Goal: Task Accomplishment & Management: Complete application form

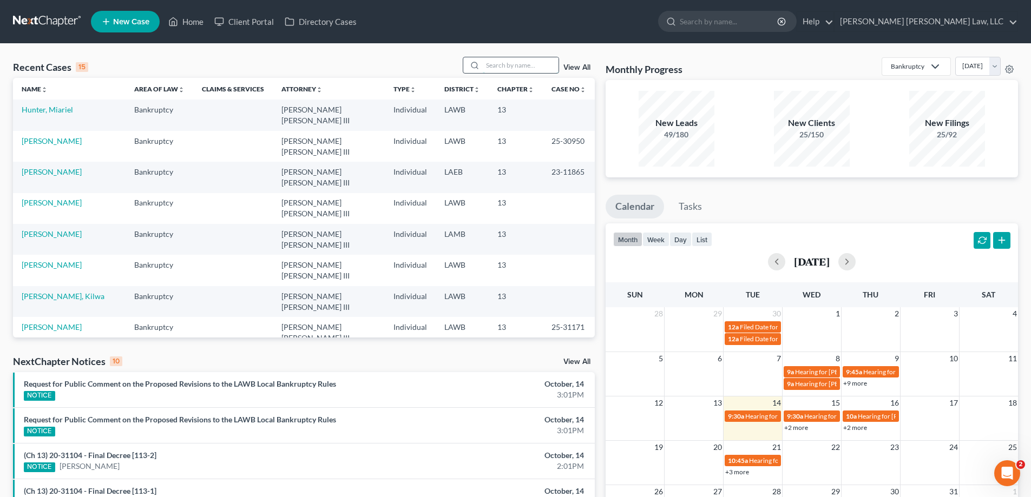
click at [524, 69] on input "search" at bounding box center [521, 65] width 76 height 16
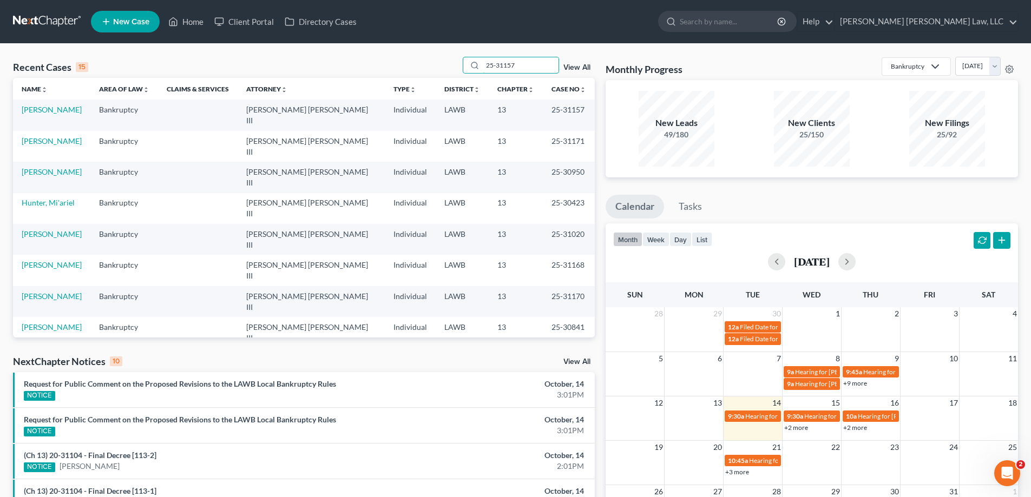
type input "25-31157"
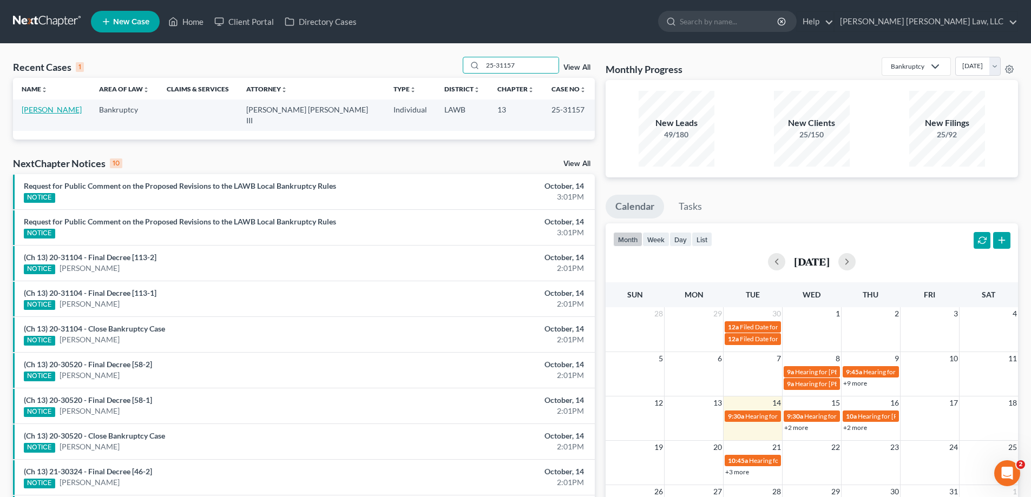
click at [47, 111] on link "[PERSON_NAME]" at bounding box center [52, 109] width 60 height 9
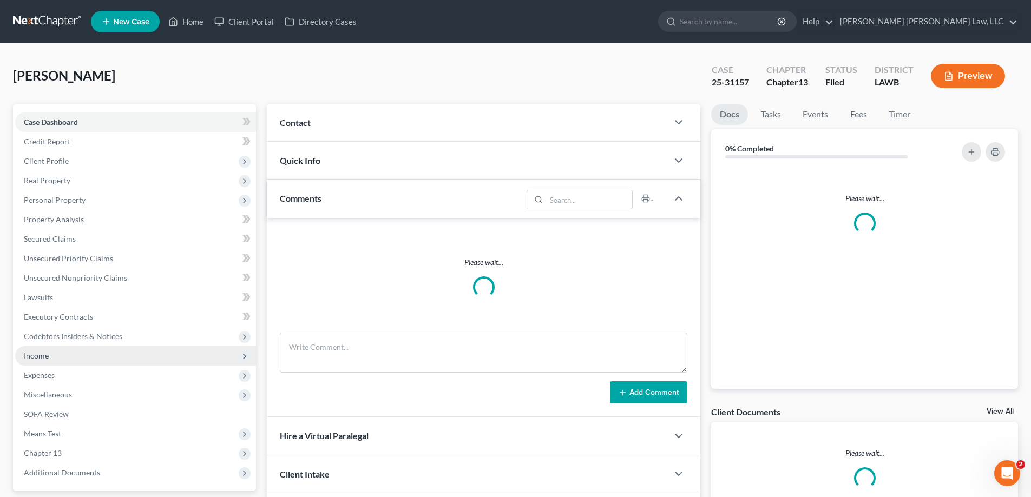
click at [59, 355] on span "Income" at bounding box center [135, 355] width 241 height 19
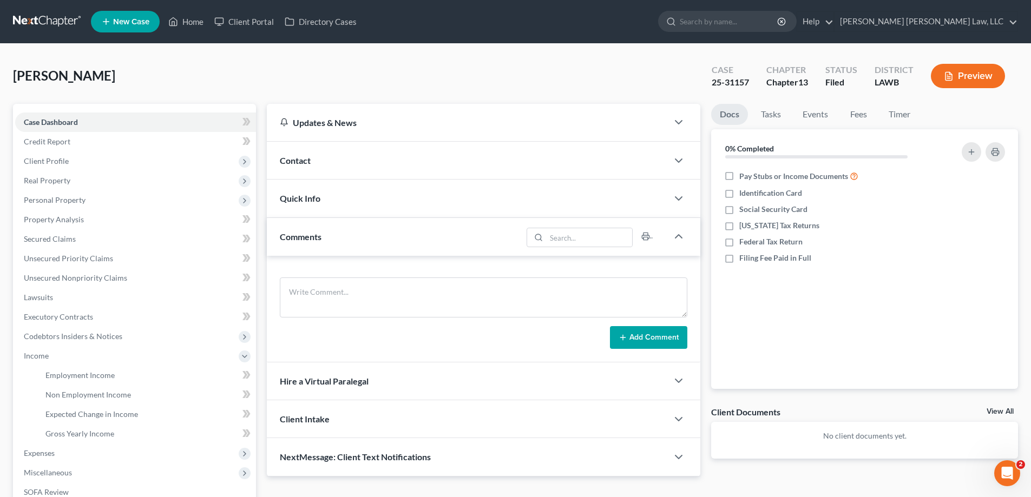
scroll to position [162, 0]
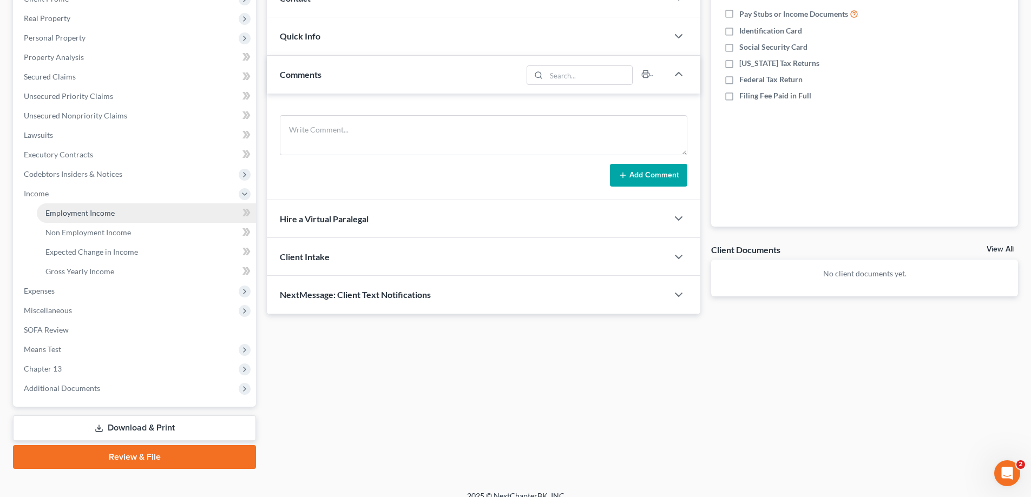
click at [82, 208] on span "Employment Income" at bounding box center [79, 212] width 69 height 9
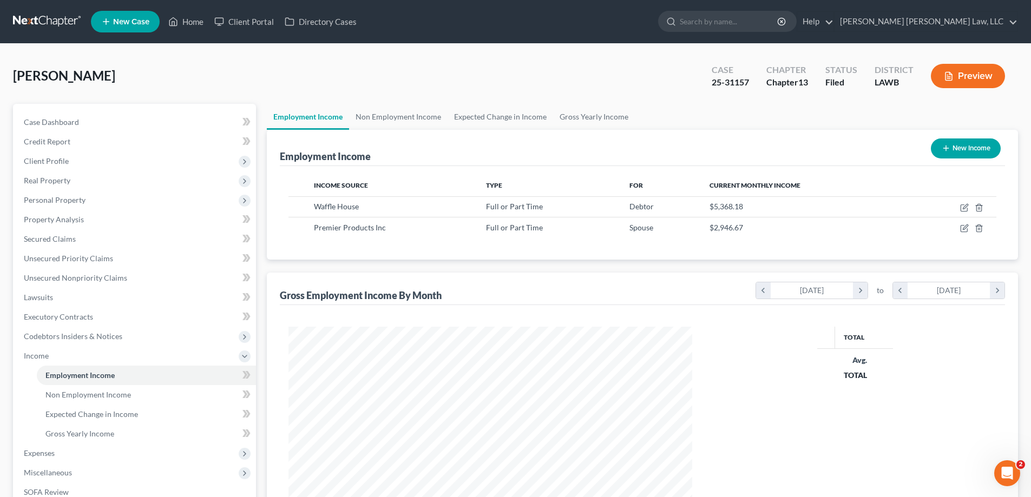
scroll to position [202, 425]
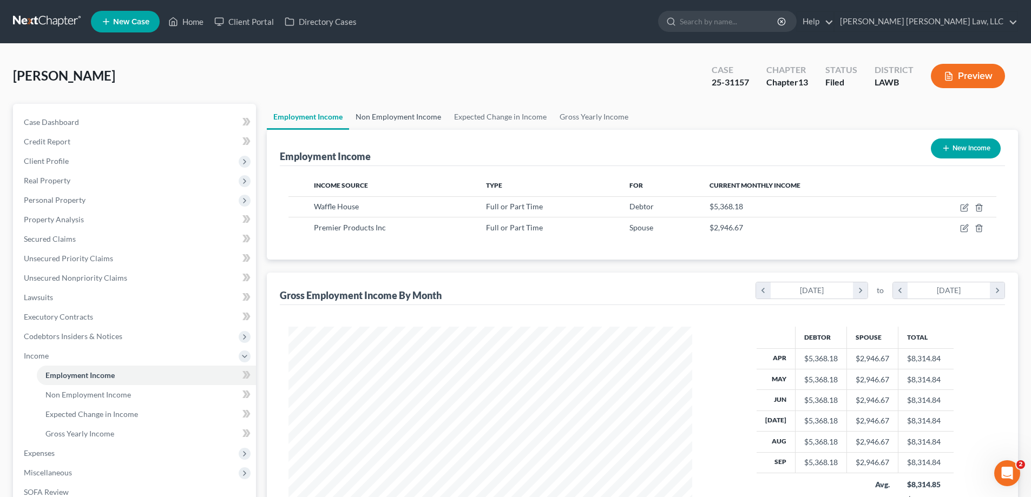
click at [415, 122] on link "Non Employment Income" at bounding box center [398, 117] width 99 height 26
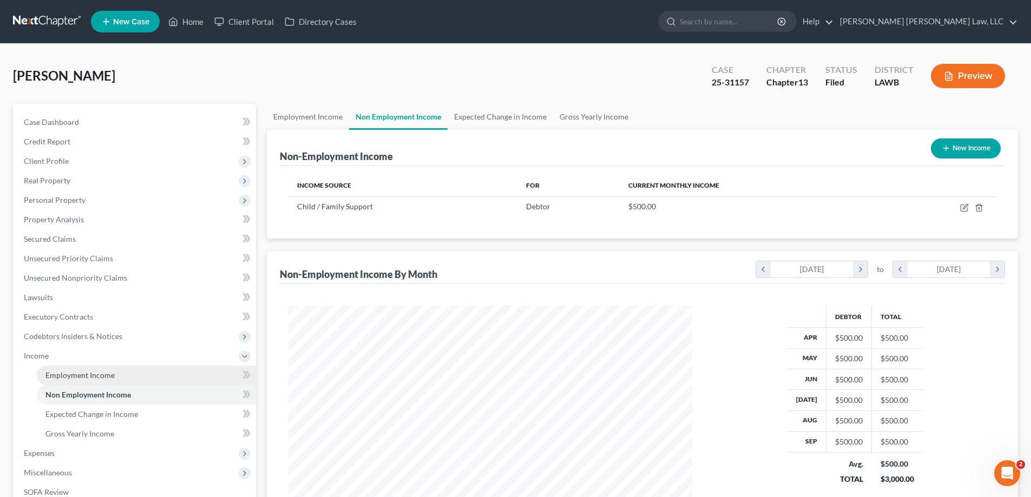
scroll to position [162, 0]
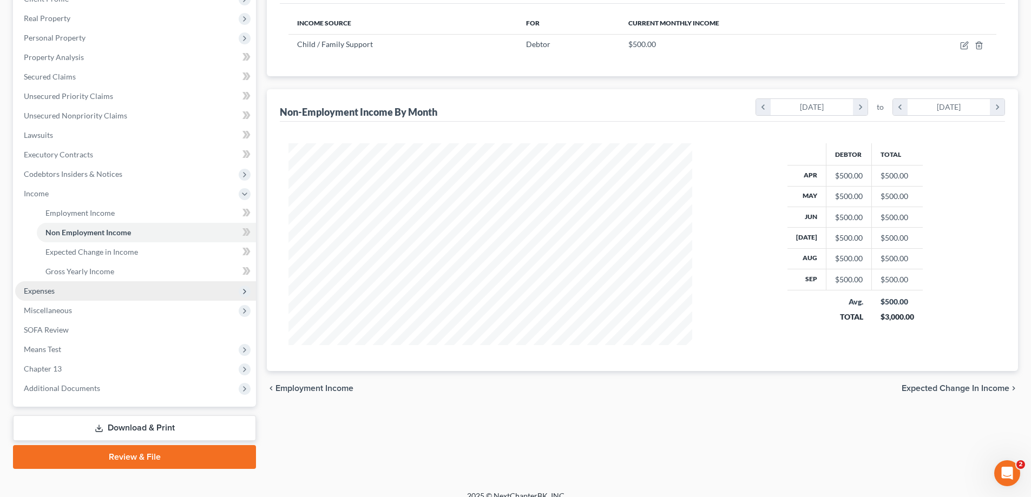
click at [72, 284] on span "Expenses" at bounding box center [135, 290] width 241 height 19
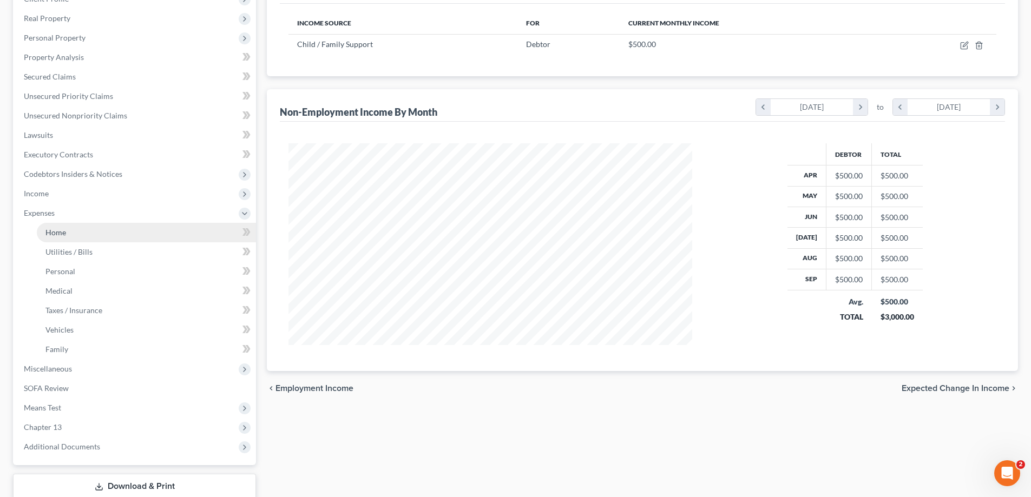
click at [73, 229] on link "Home" at bounding box center [146, 232] width 219 height 19
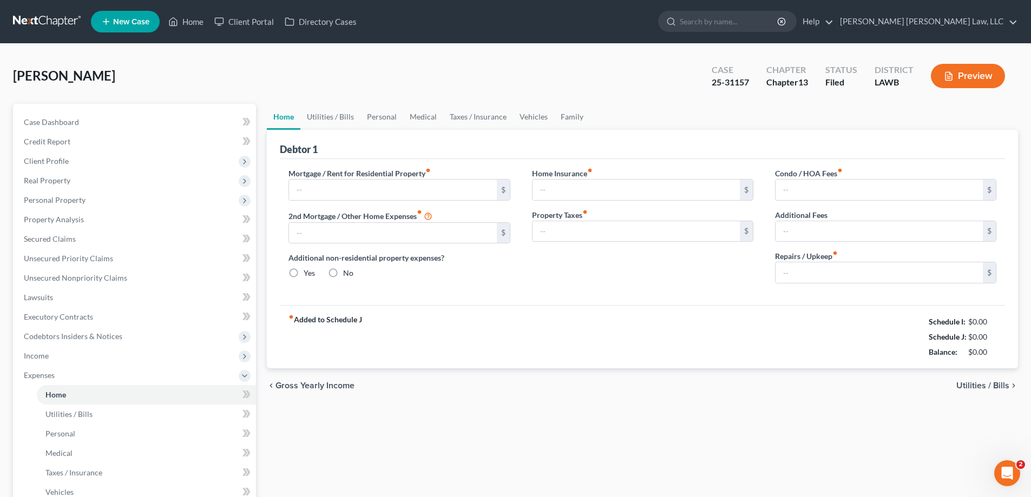
type input "846.00"
type input "0.00"
radio input "true"
type input "0.00"
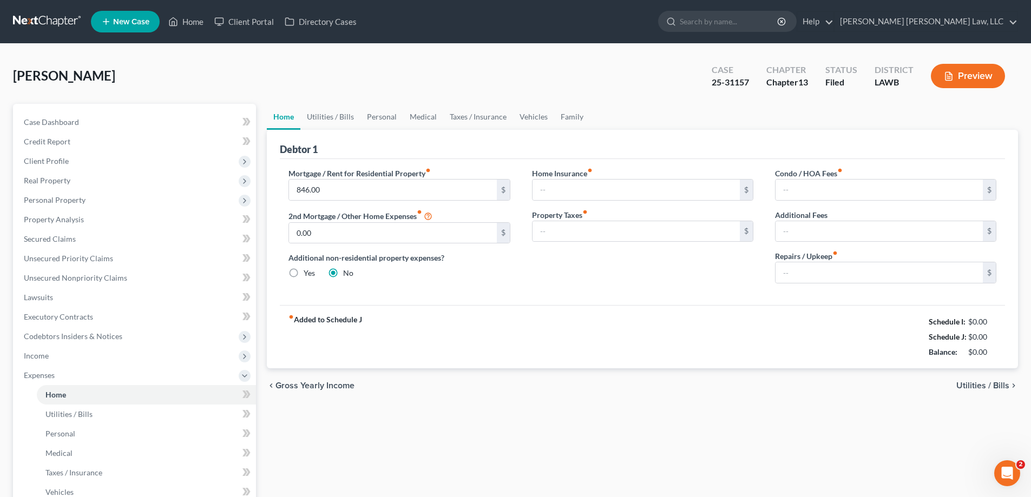
type input "0.00"
click at [347, 115] on link "Utilities / Bills" at bounding box center [330, 117] width 60 height 26
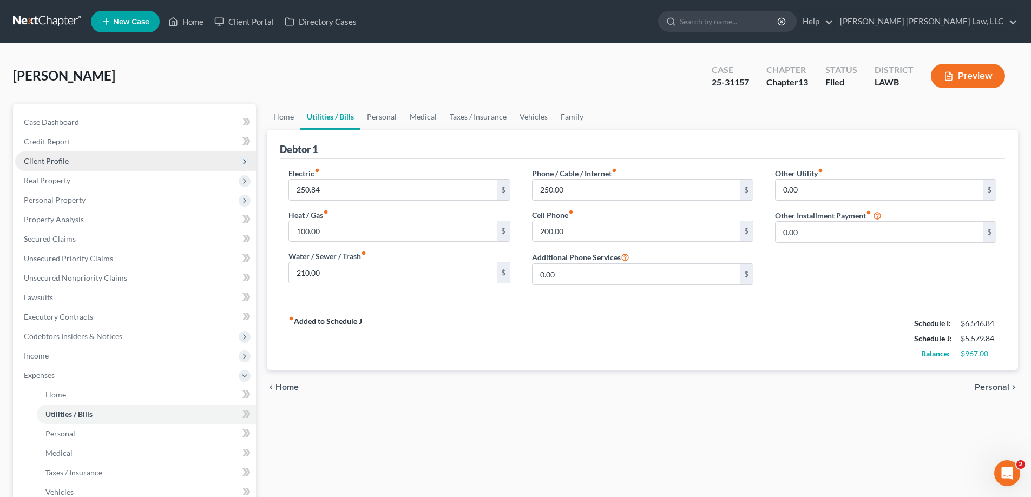
click at [63, 165] on span "Client Profile" at bounding box center [46, 160] width 45 height 9
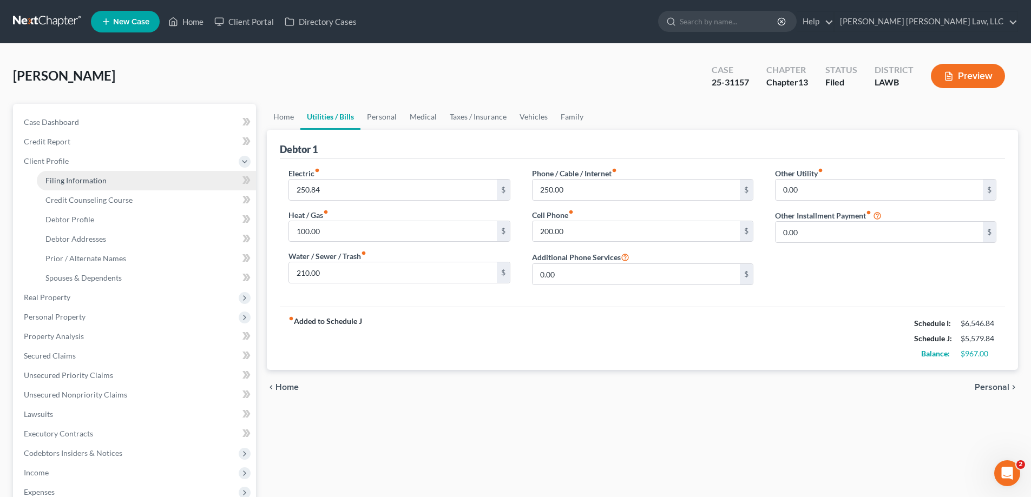
click at [112, 177] on link "Filing Information" at bounding box center [146, 180] width 219 height 19
select select "1"
select select "0"
select select "3"
select select "19"
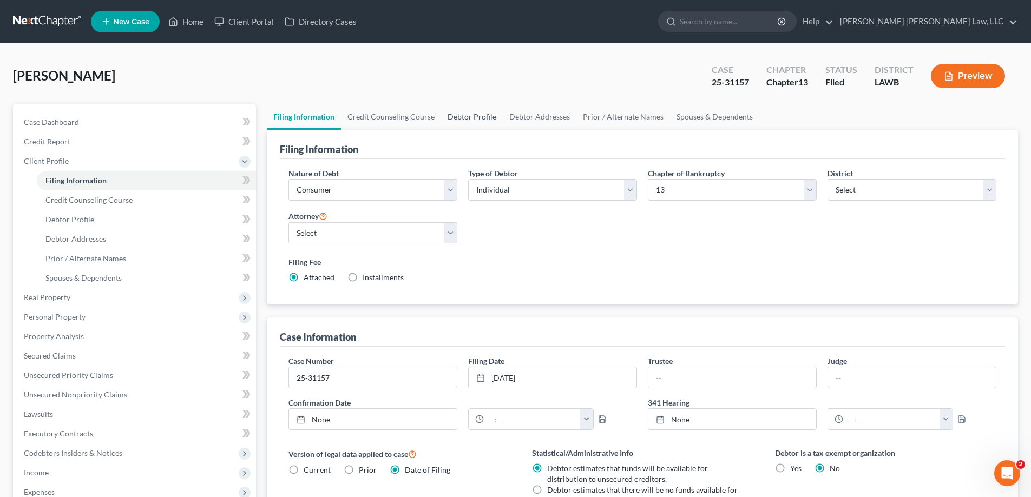
click at [478, 120] on link "Debtor Profile" at bounding box center [472, 117] width 62 height 26
select select "1"
select select "4"
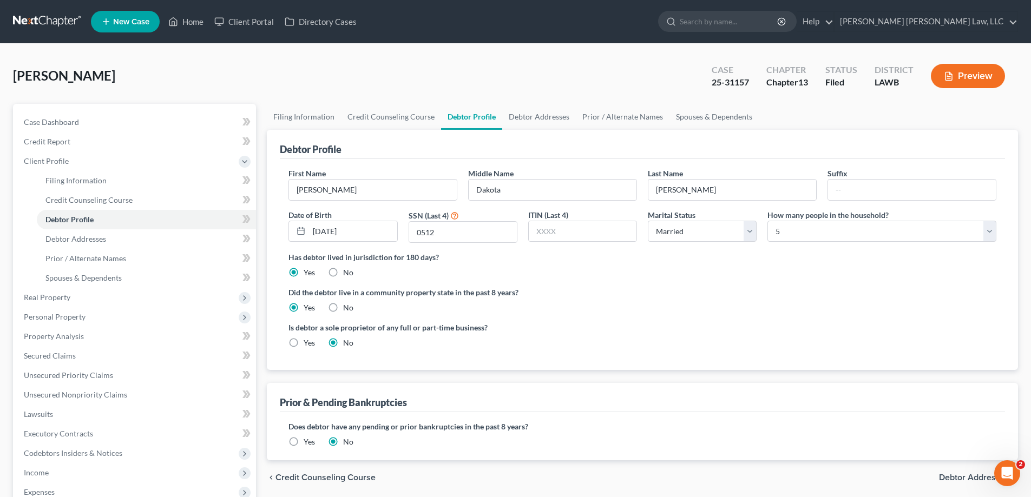
radio input "true"
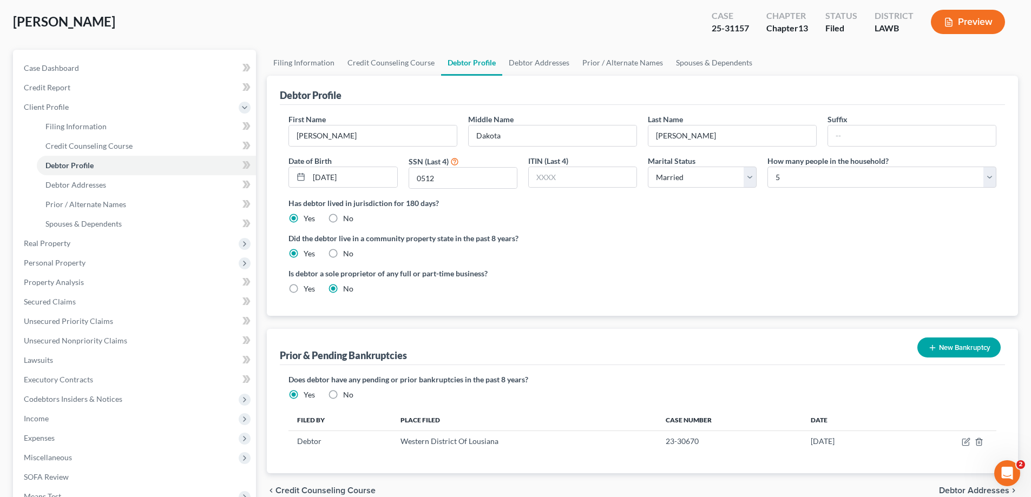
scroll to position [214, 0]
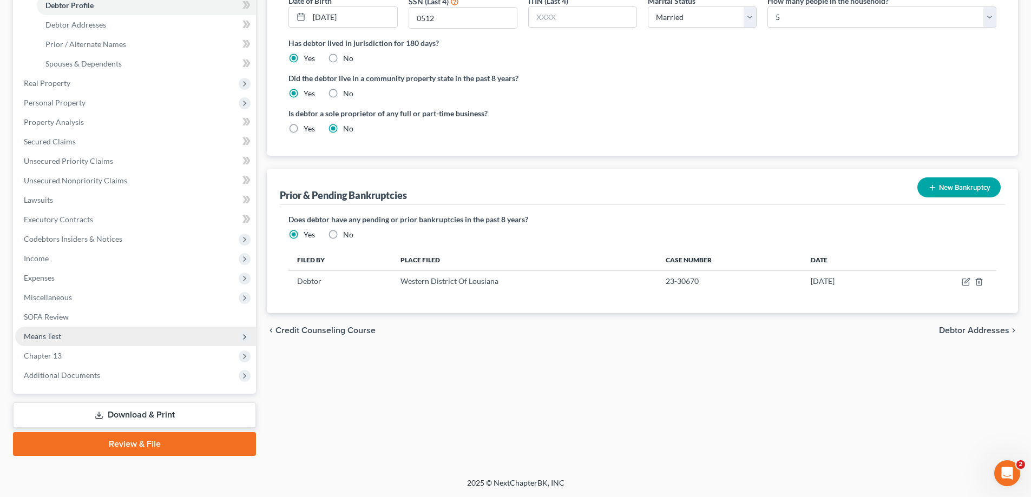
click at [55, 343] on span "Means Test" at bounding box center [135, 336] width 241 height 19
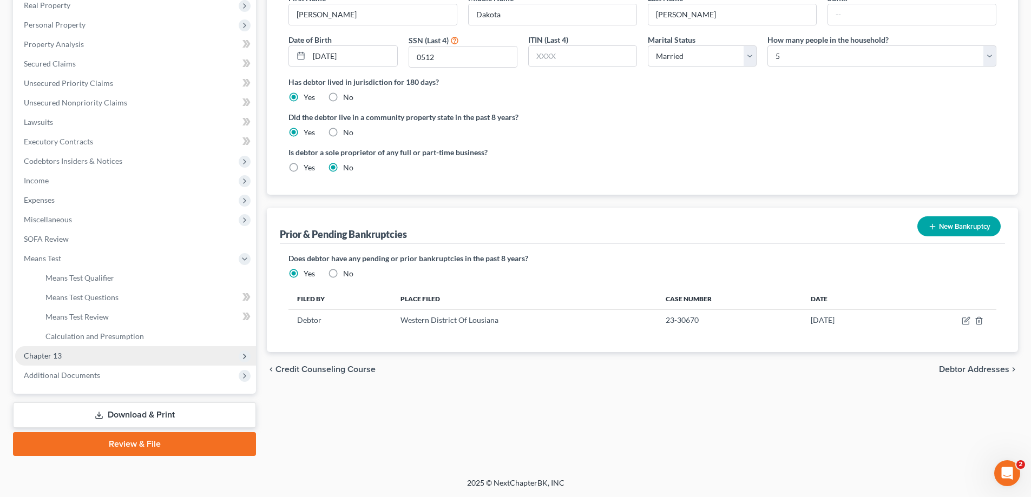
scroll to position [175, 0]
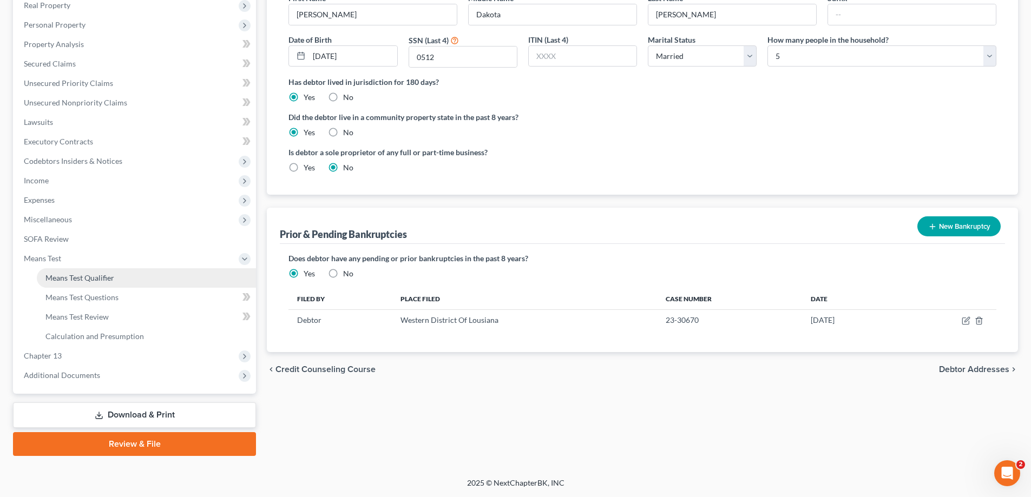
click at [117, 280] on link "Means Test Qualifier" at bounding box center [146, 277] width 219 height 19
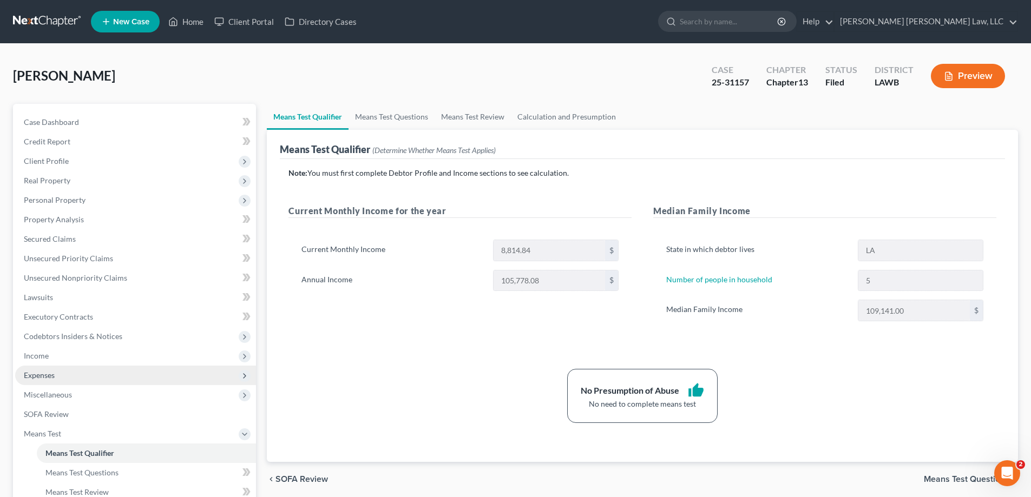
click at [67, 379] on span "Expenses" at bounding box center [135, 375] width 241 height 19
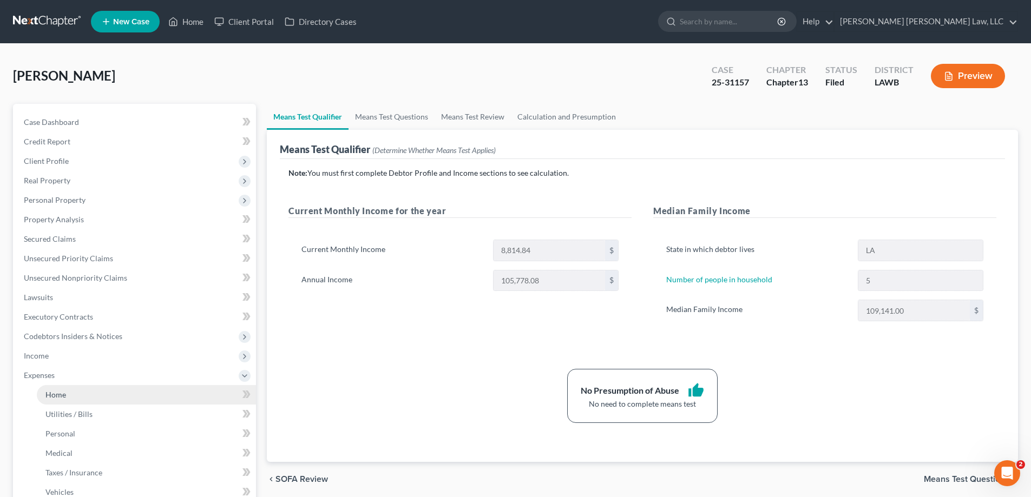
click at [71, 392] on link "Home" at bounding box center [146, 394] width 219 height 19
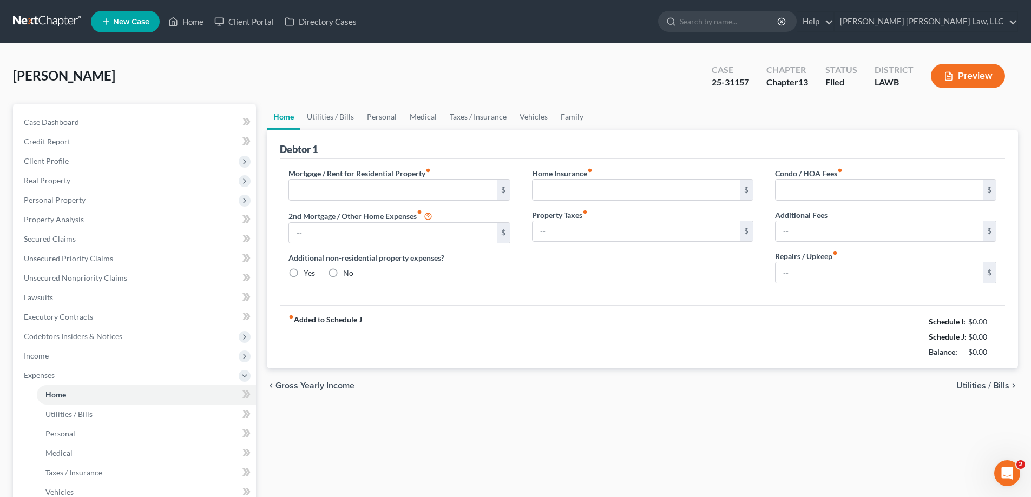
type input "846.00"
type input "0.00"
radio input "true"
type input "0.00"
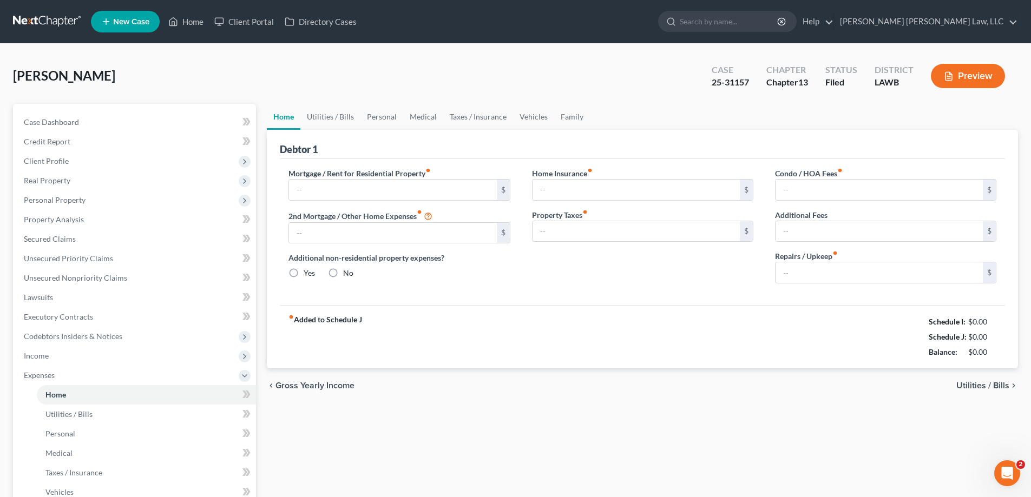
type input "0.00"
drag, startPoint x: 373, startPoint y: 119, endPoint x: 398, endPoint y: 124, distance: 26.0
click at [373, 119] on link "Personal" at bounding box center [381, 117] width 43 height 26
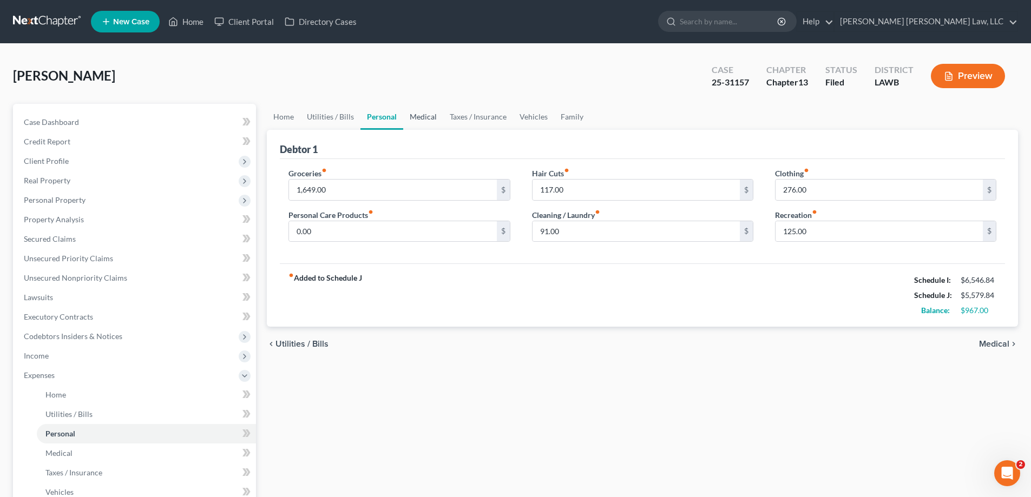
click at [412, 119] on link "Medical" at bounding box center [423, 117] width 40 height 26
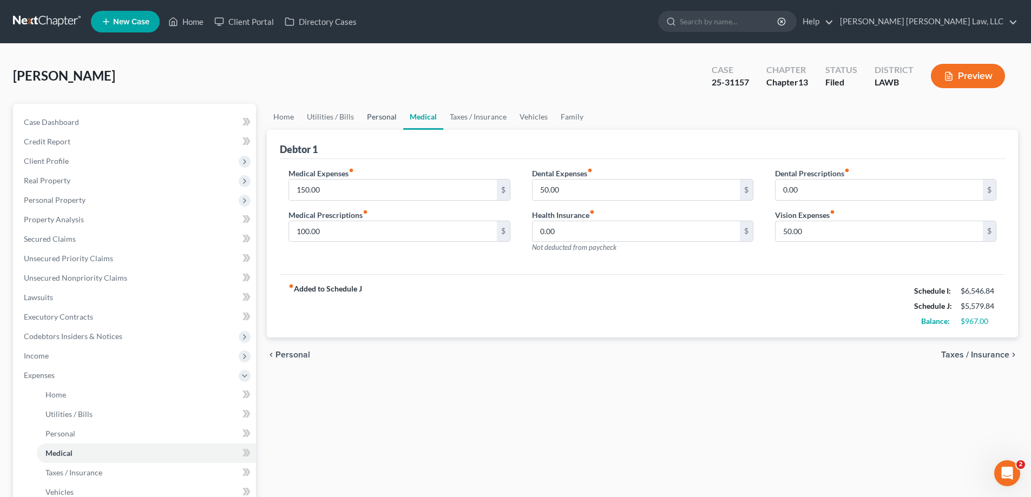
click at [365, 121] on link "Personal" at bounding box center [381, 117] width 43 height 26
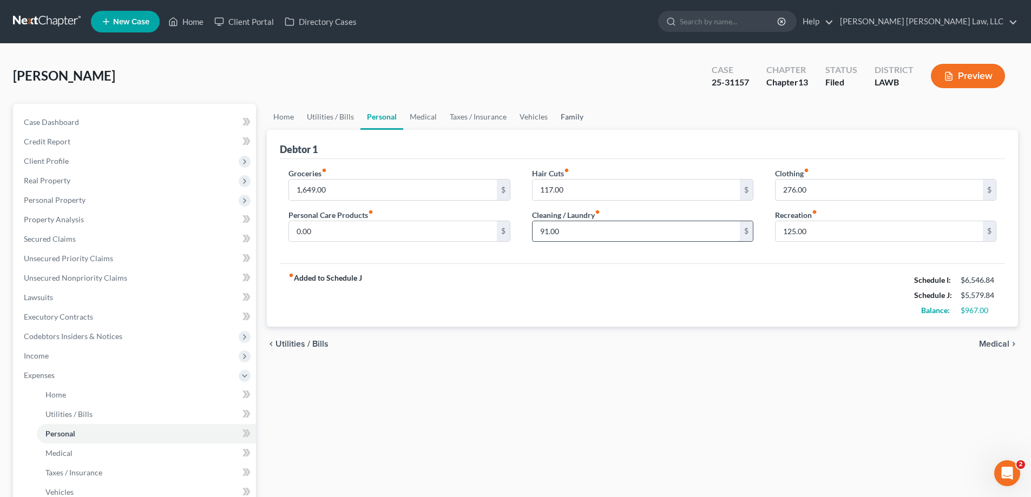
drag, startPoint x: 572, startPoint y: 121, endPoint x: 633, endPoint y: 241, distance: 134.6
click at [572, 121] on link "Family" at bounding box center [572, 117] width 36 height 26
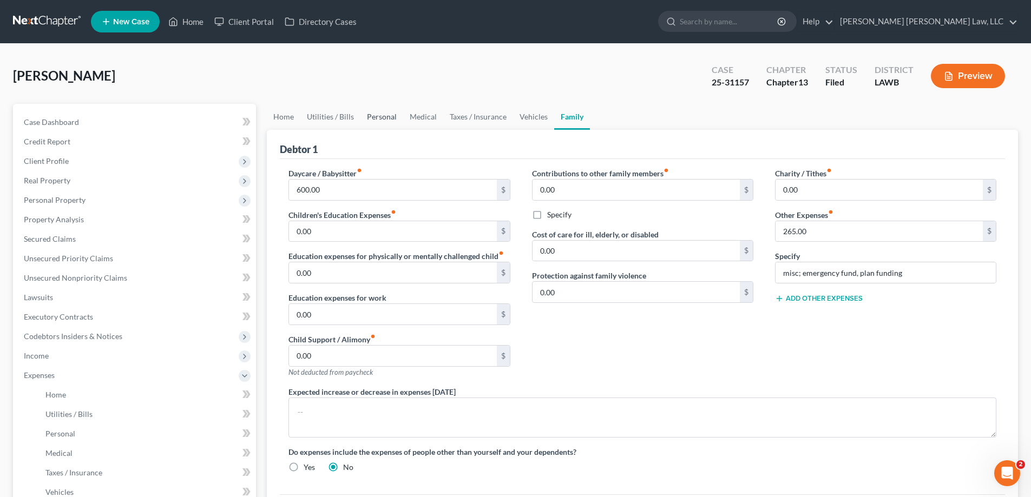
click at [377, 121] on link "Personal" at bounding box center [381, 117] width 43 height 26
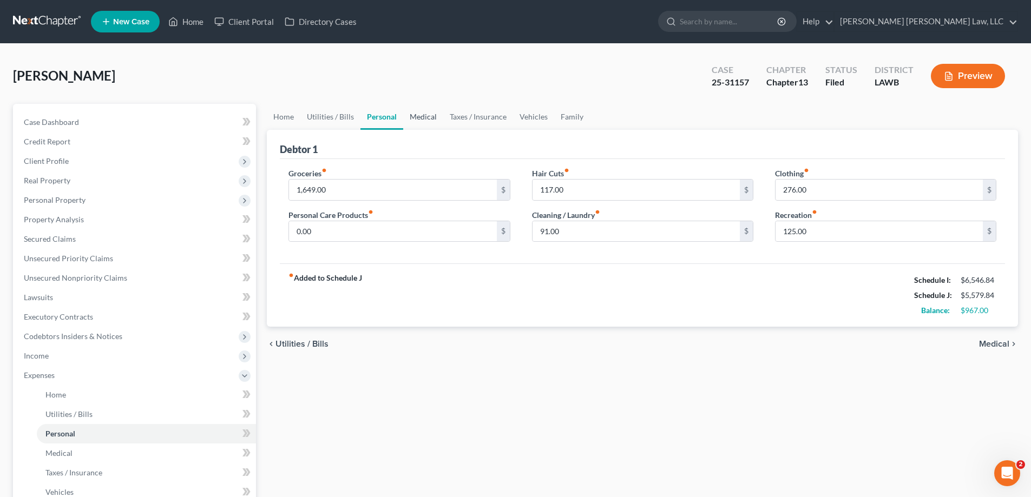
click at [412, 122] on link "Medical" at bounding box center [423, 117] width 40 height 26
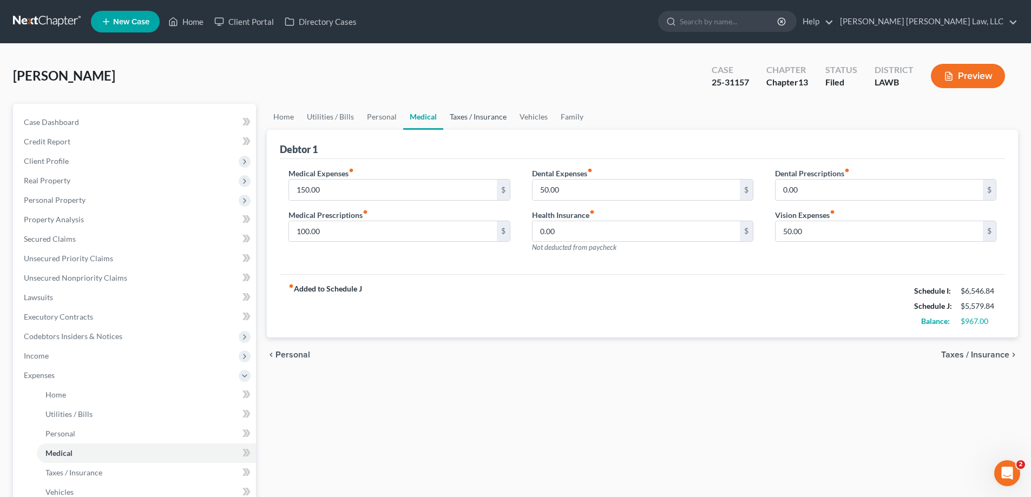
click at [457, 121] on link "Taxes / Insurance" at bounding box center [478, 117] width 70 height 26
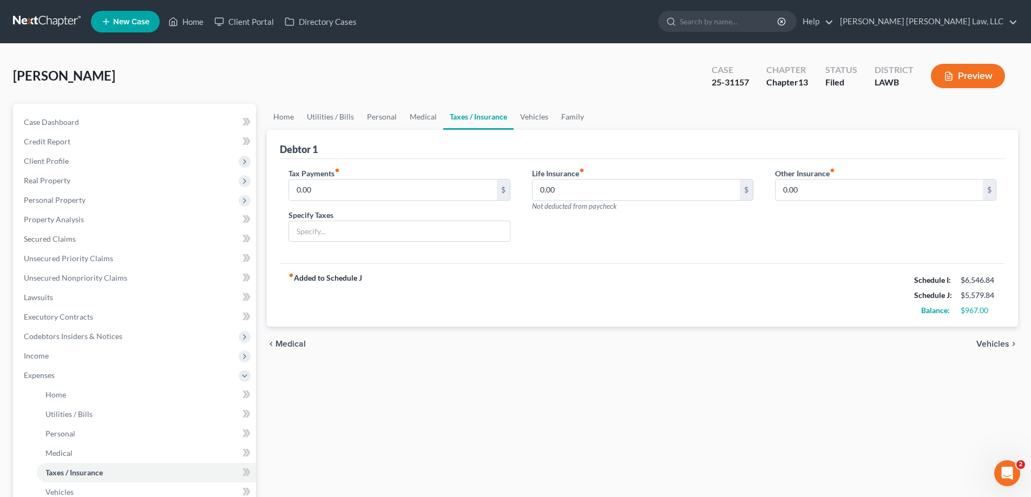
click at [508, 117] on link "Taxes / Insurance" at bounding box center [478, 117] width 70 height 26
click at [522, 118] on link "Vehicles" at bounding box center [534, 117] width 41 height 26
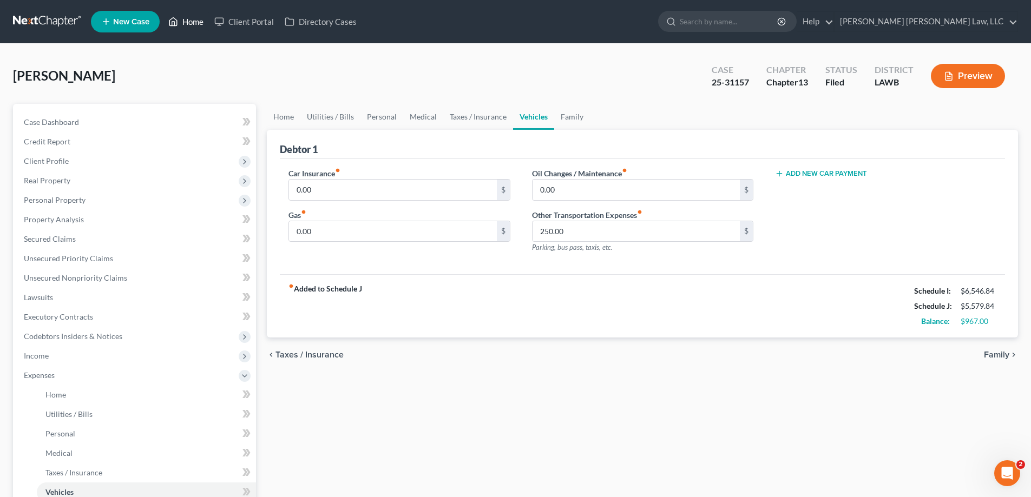
click at [189, 25] on link "Home" at bounding box center [186, 21] width 46 height 19
